Goal: Find contact information: Find contact information

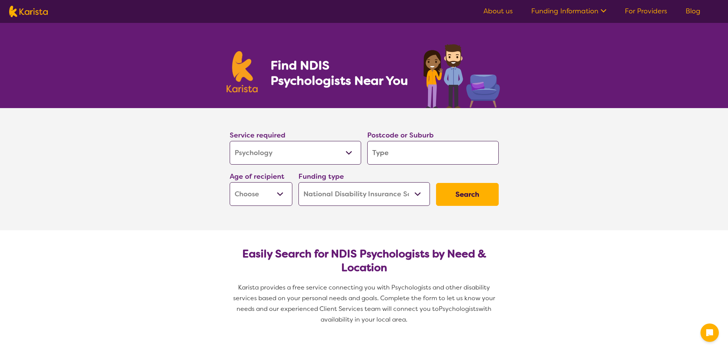
select select "Psychology"
select select "NDIS"
select select "Psychology"
select select "NDIS"
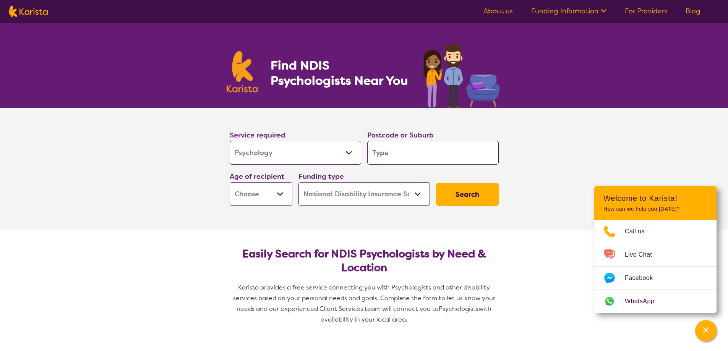
click at [374, 152] on input "search" at bounding box center [433, 153] width 132 height 24
type input "3"
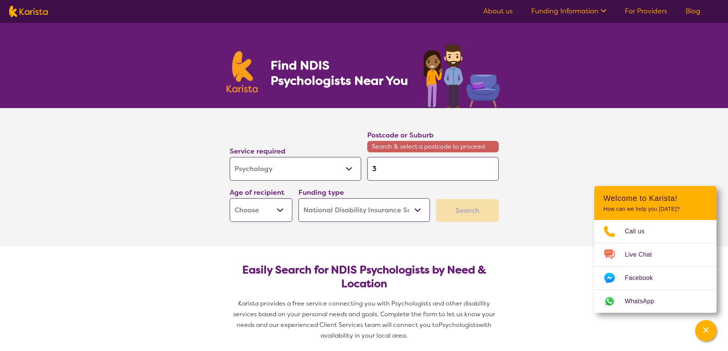
type input "38"
type input "387"
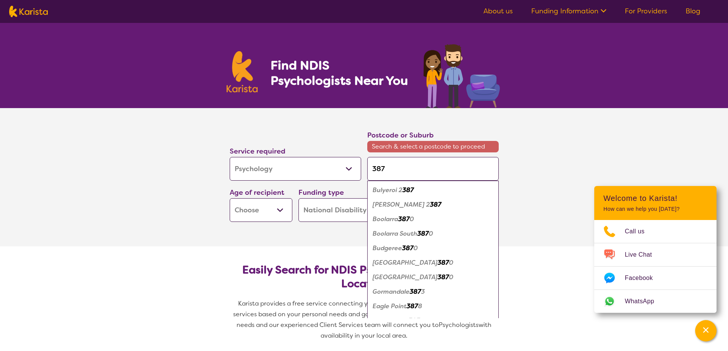
type input "3875"
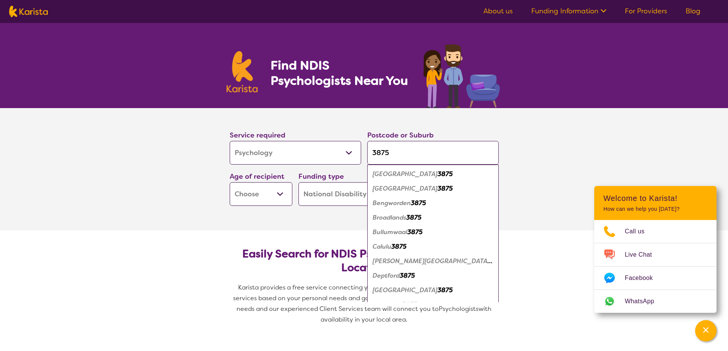
type input "3875"
click at [391, 216] on em "Broadlands" at bounding box center [390, 218] width 34 height 8
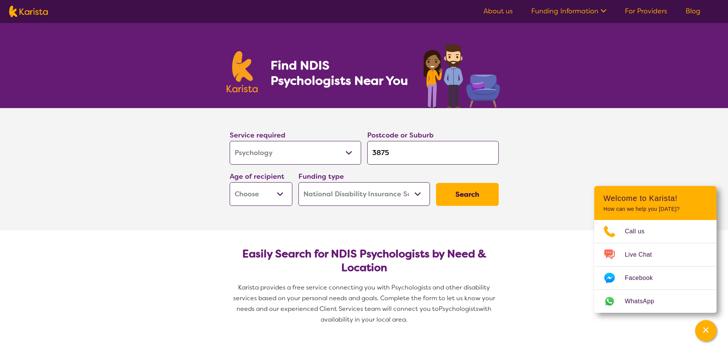
click at [281, 194] on select "Early Childhood - 0 to 9 Child - 10 to 11 Adolescent - 12 to 17 Adult - 18 to 6…" at bounding box center [261, 194] width 63 height 24
select select "EC"
click at [230, 182] on select "Early Childhood - 0 to 9 Child - 10 to 11 Adolescent - 12 to 17 Adult - 18 to 6…" at bounding box center [261, 194] width 63 height 24
select select "EC"
click at [453, 193] on button "Search" at bounding box center [467, 194] width 63 height 23
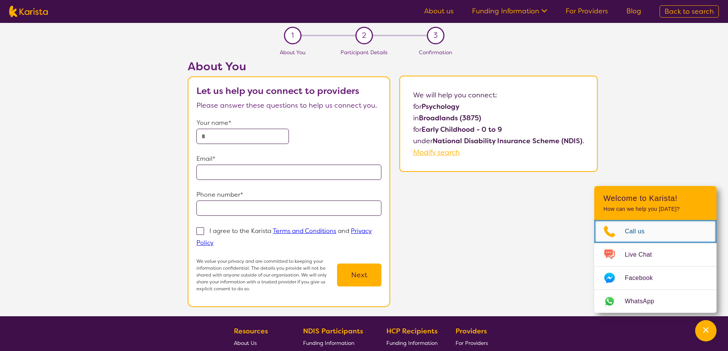
click at [626, 231] on span "Call us" at bounding box center [639, 231] width 29 height 11
select select "Psychology"
select select "EC"
select select "NDIS"
select select "Psychology"
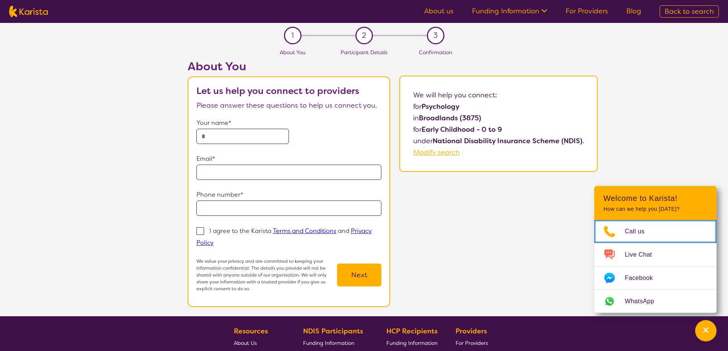
select select "EC"
select select "NDIS"
